Goal: Use online tool/utility: Utilize a website feature to perform a specific function

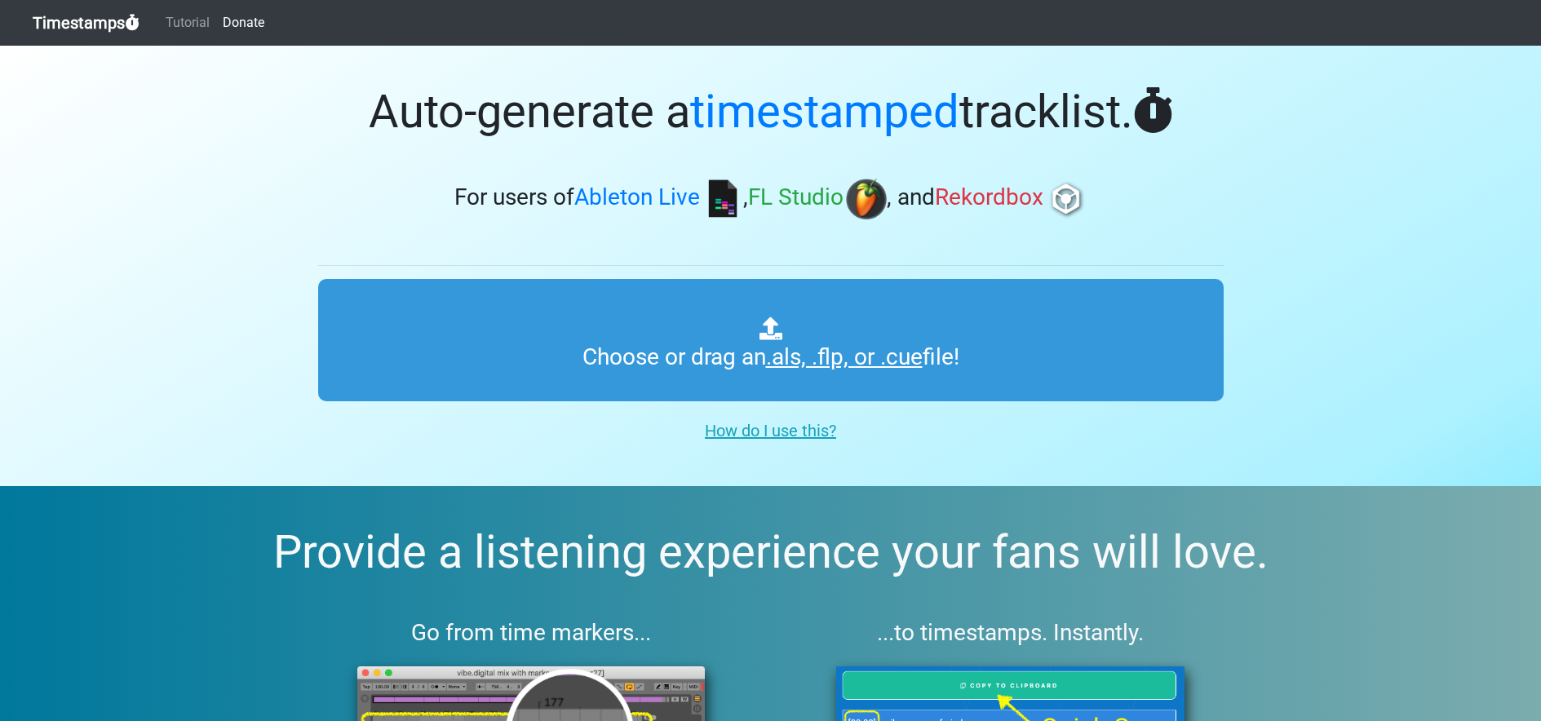
type input "C:\fakepath\פרק עם עדי 2925.als"
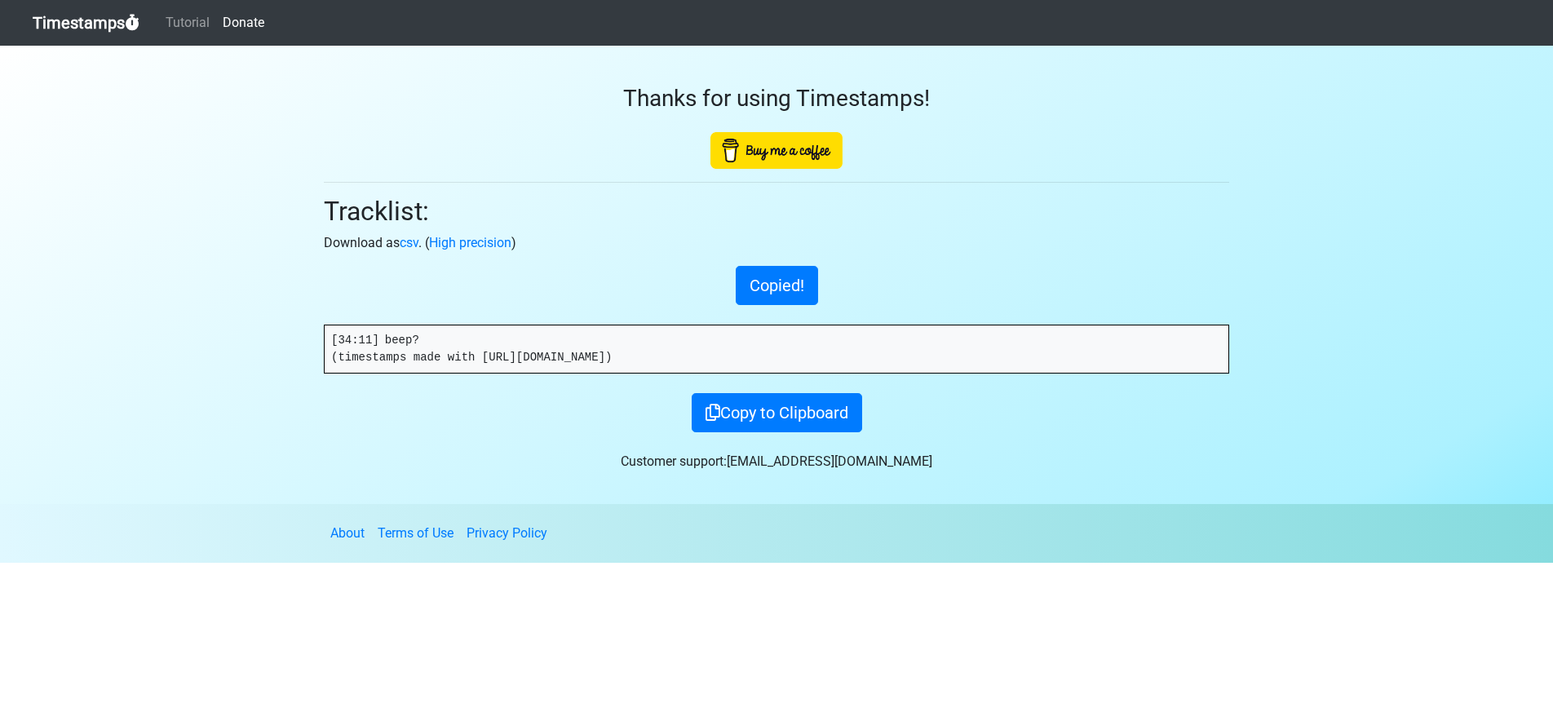
click at [92, 19] on link "Timestamps" at bounding box center [86, 23] width 107 height 33
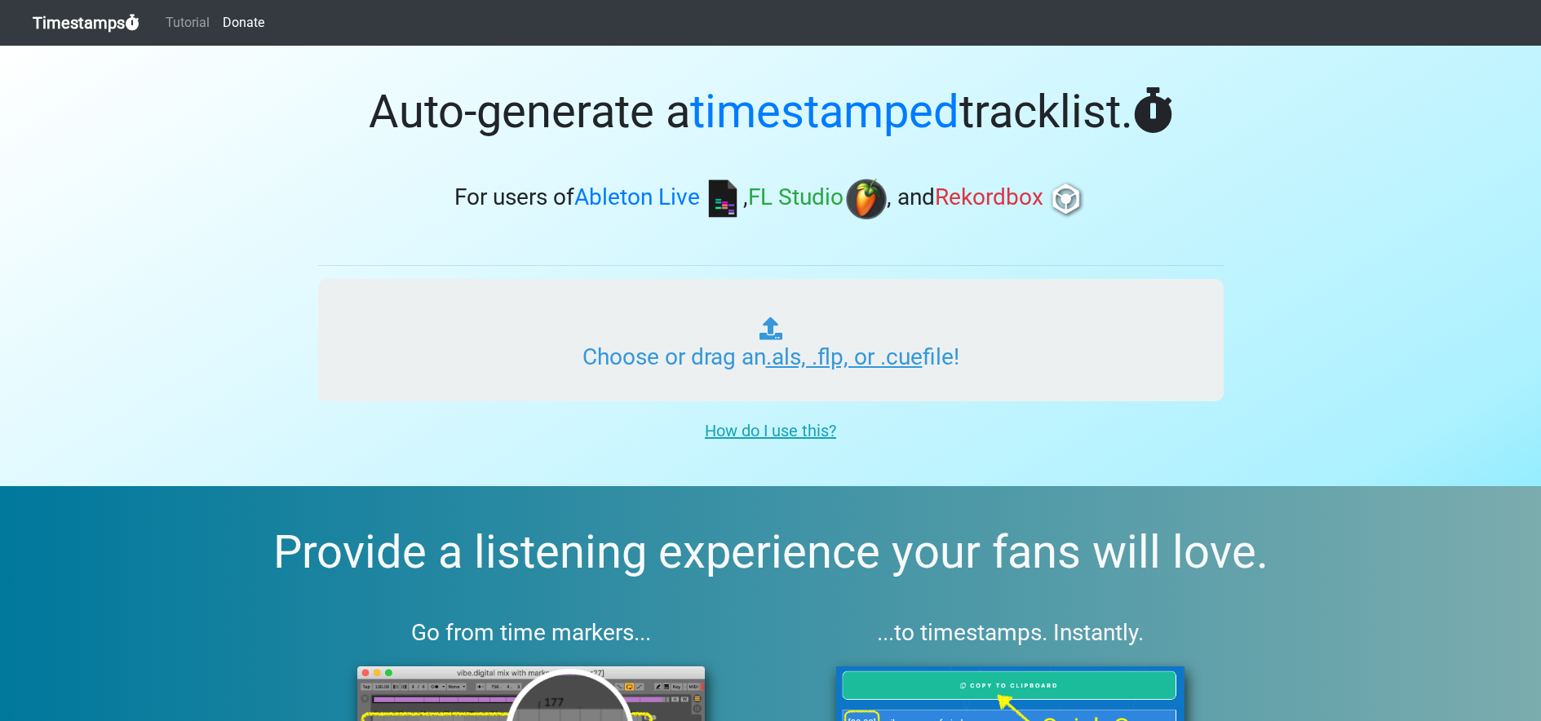
type input "C:\fakepath\פרק 100.als"
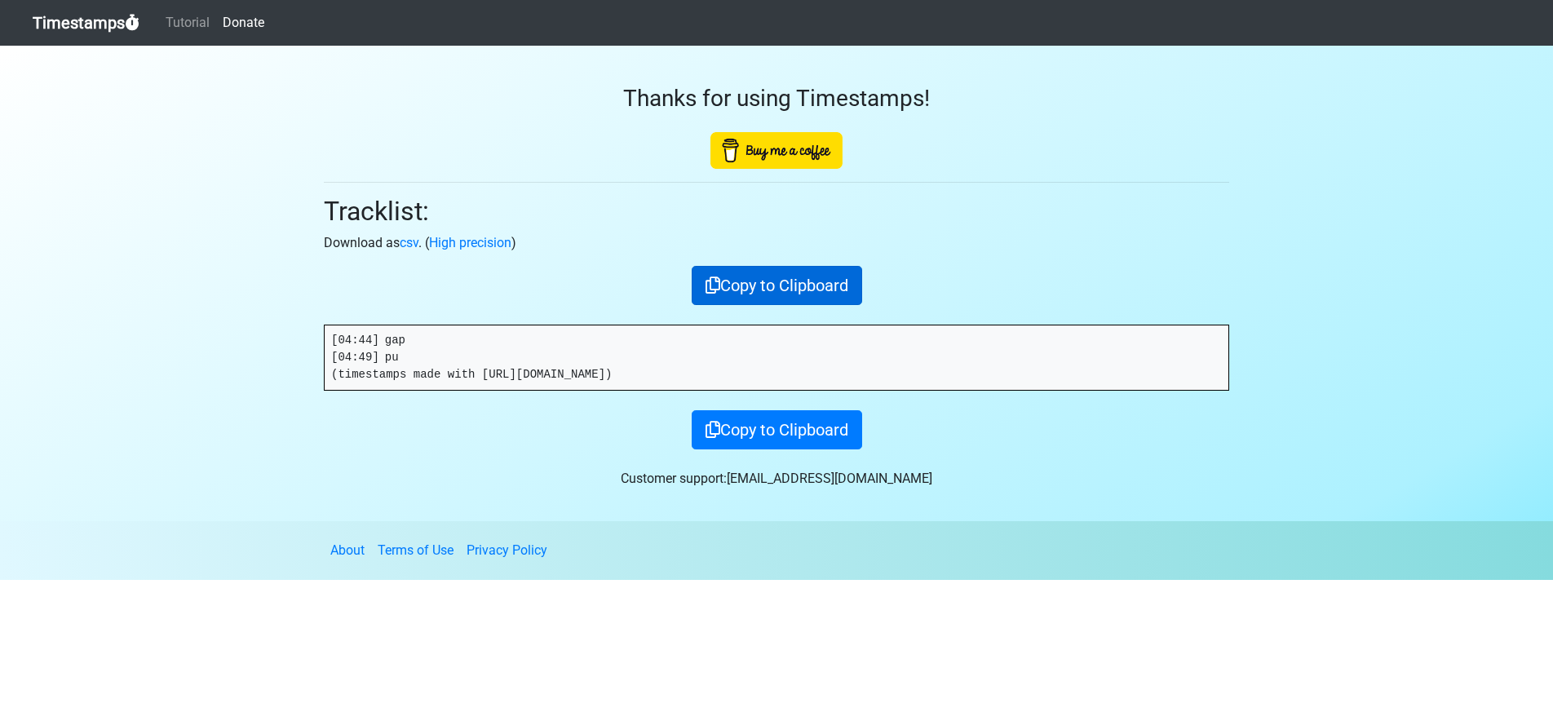
click at [852, 281] on button "Copy to Clipboard" at bounding box center [777, 285] width 171 height 39
